Goal: Information Seeking & Learning: Learn about a topic

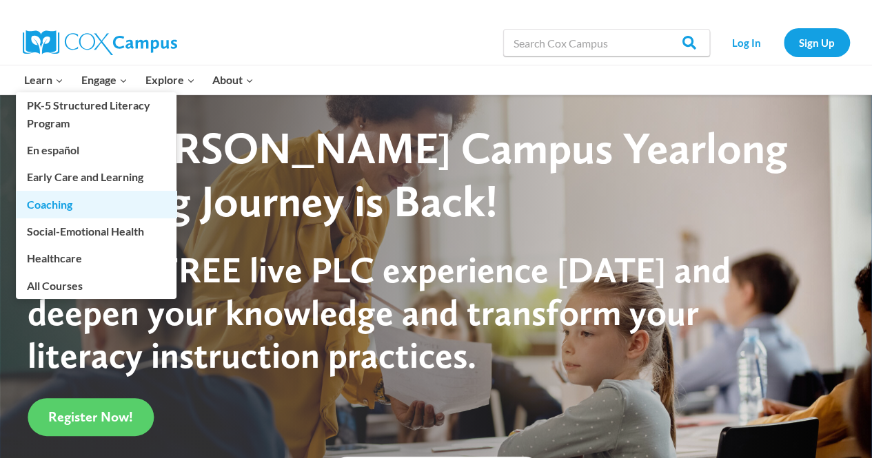
click at [54, 197] on link "Coaching" at bounding box center [96, 204] width 161 height 26
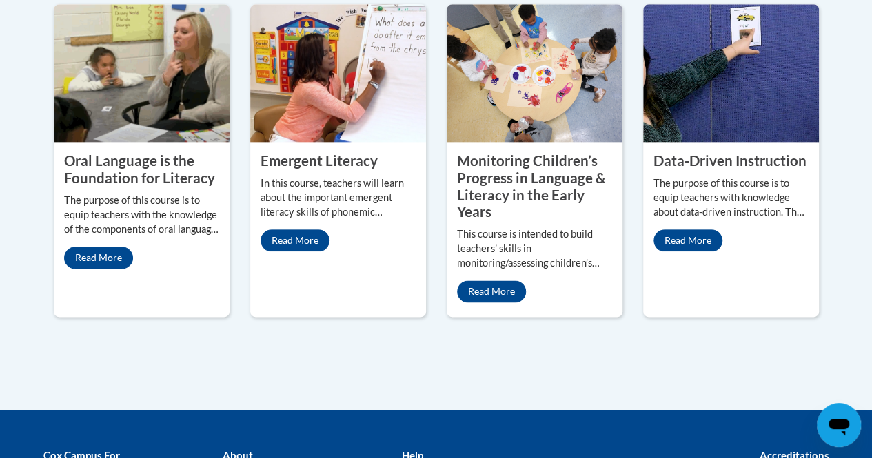
scroll to position [728, 0]
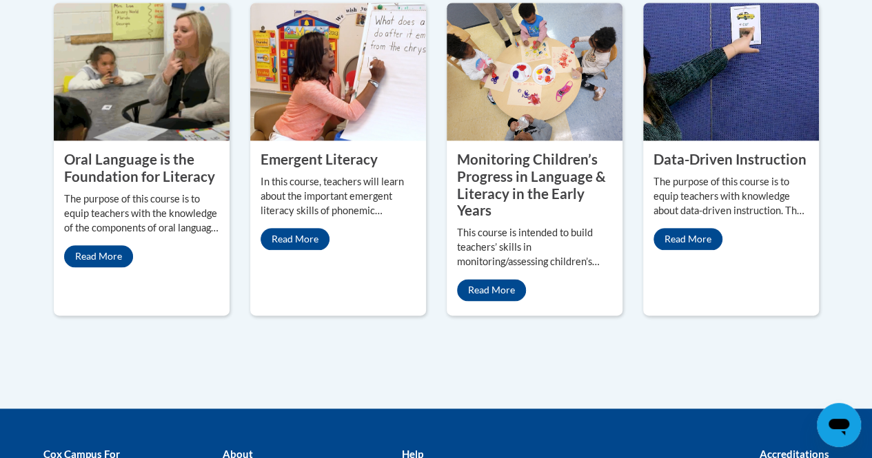
drag, startPoint x: 0, startPoint y: 0, endPoint x: 863, endPoint y: 271, distance: 904.4
click at [689, 236] on link "Read More" at bounding box center [687, 239] width 69 height 22
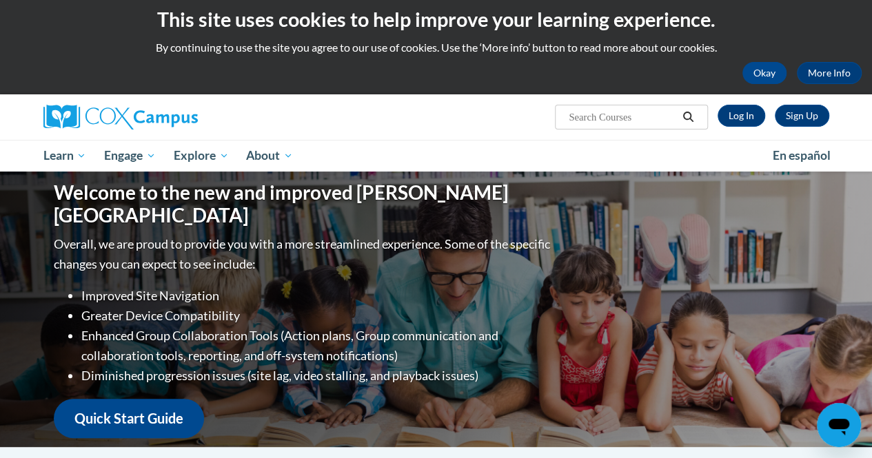
scroll to position [0, 0]
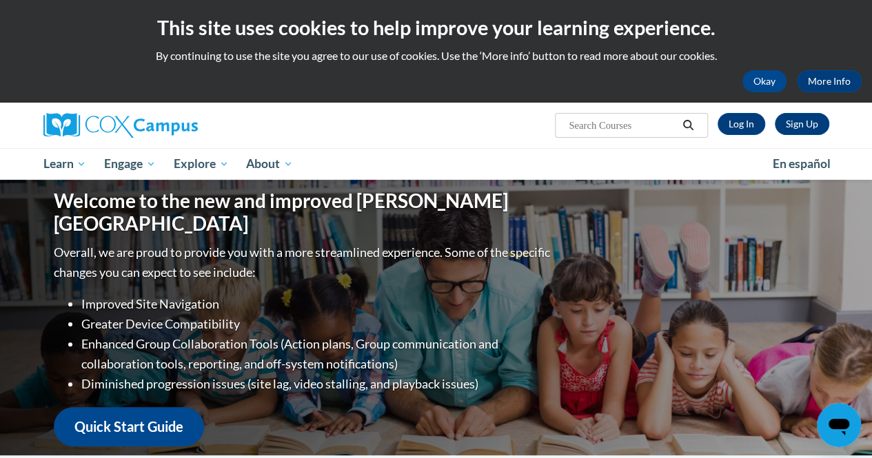
click at [845, 8] on div "This site uses cookies to help improve your learning experience. By continuing …" at bounding box center [436, 51] width 872 height 103
